Goal: Navigation & Orientation: Find specific page/section

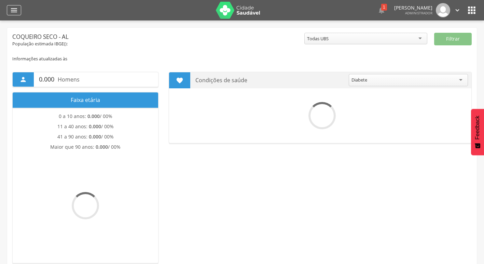
click at [14, 8] on icon "" at bounding box center [14, 10] width 8 height 8
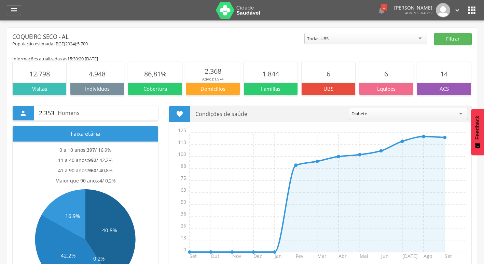
click at [237, 12] on img at bounding box center [238, 10] width 44 height 17
click at [469, 14] on icon "" at bounding box center [471, 10] width 11 height 11
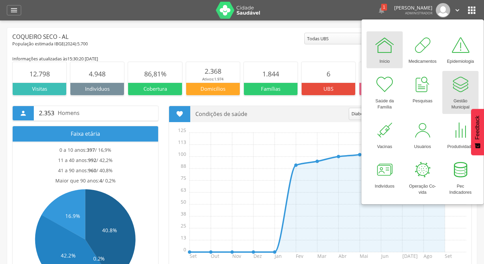
click at [462, 84] on div at bounding box center [460, 84] width 20 height 20
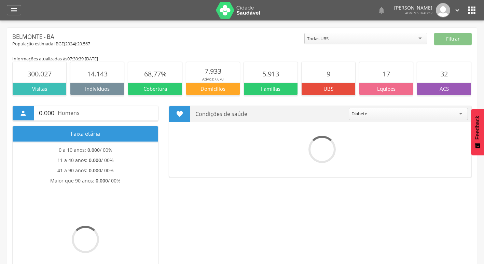
click at [465, 11] on div "  Lorem ipsum dolor sit amet, sed do eiusmod tempor incididunt ut labore et d…" at bounding box center [252, 10] width 449 height 20
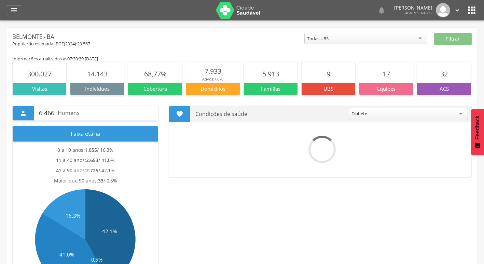
click at [467, 11] on icon "" at bounding box center [471, 10] width 11 height 11
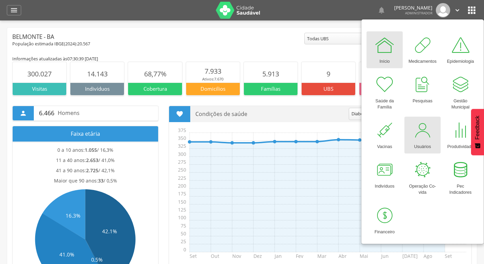
click at [424, 121] on div at bounding box center [422, 130] width 20 height 20
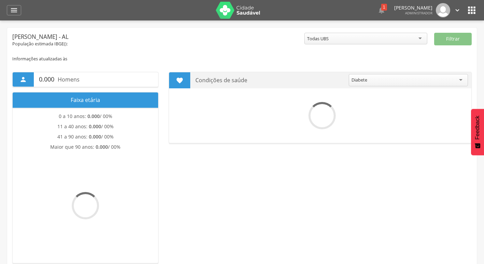
click at [460, 9] on icon "" at bounding box center [457, 10] width 8 height 8
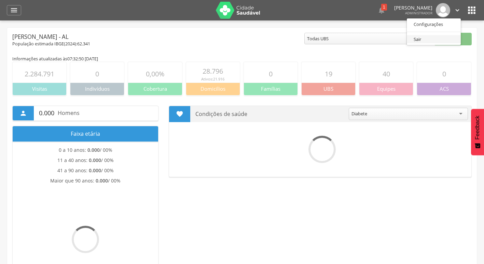
click at [424, 39] on link "Sair" at bounding box center [434, 39] width 54 height 9
